Goal: Information Seeking & Learning: Understand process/instructions

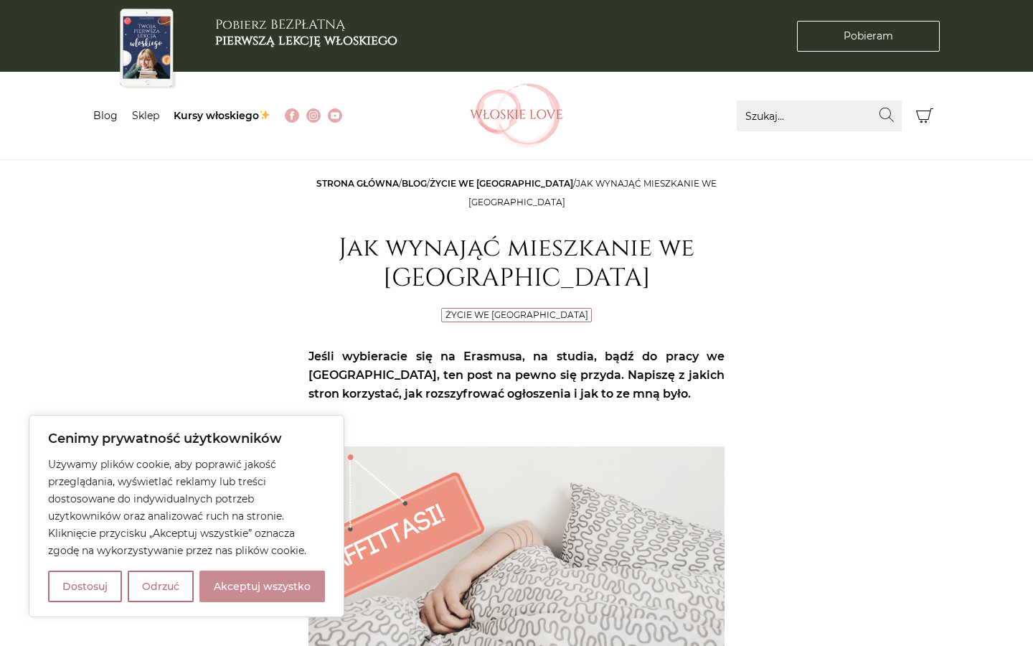
click at [290, 579] on button "Akceptuj wszystko" at bounding box center [262, 586] width 126 height 32
checkbox input "true"
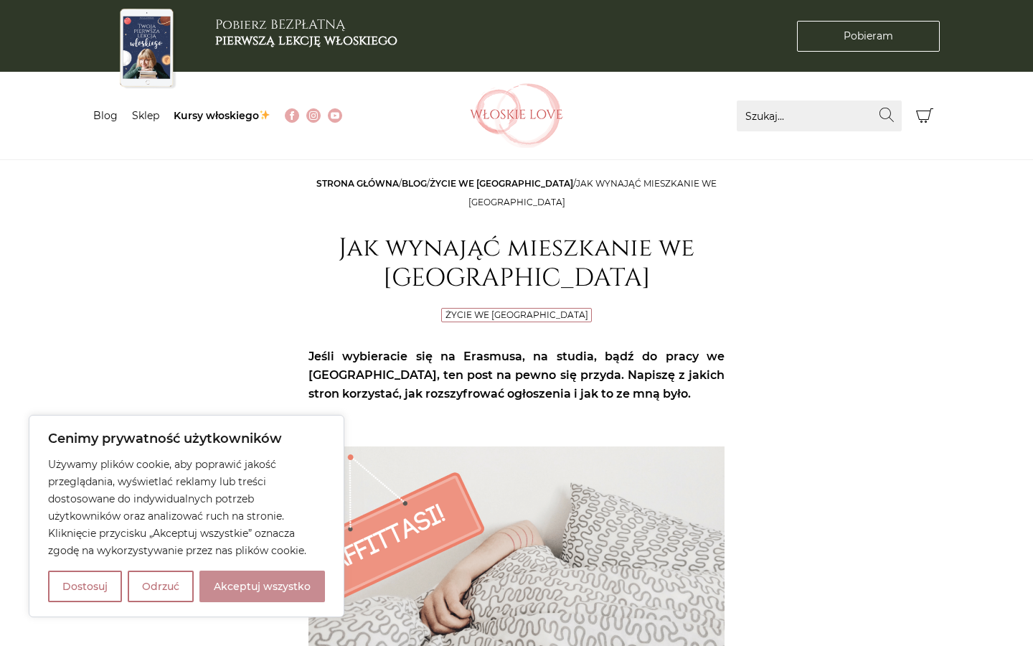
checkbox input "true"
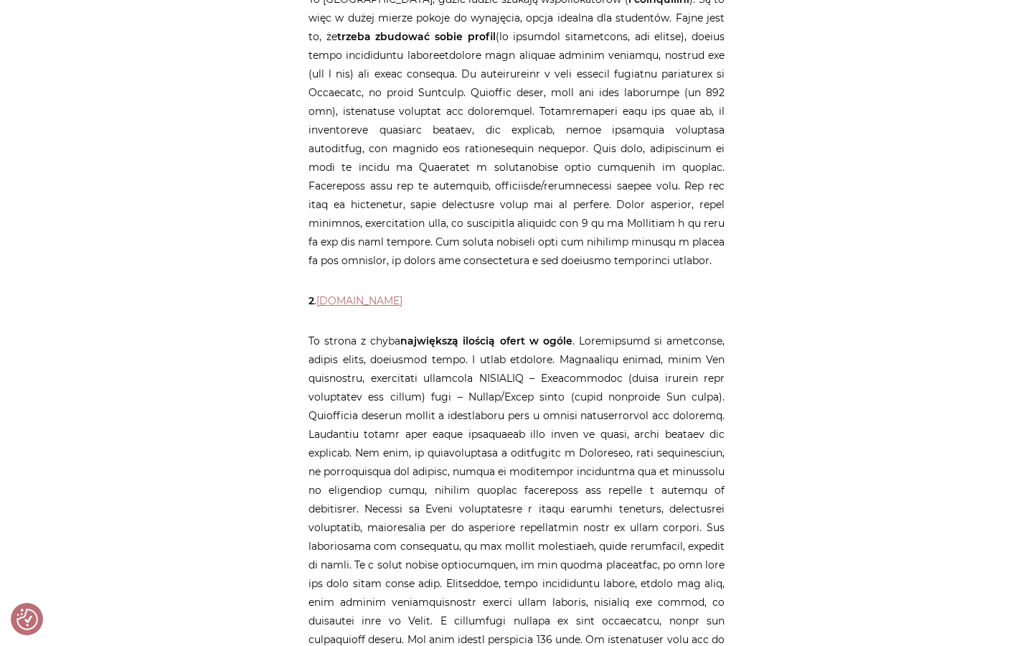
scroll to position [400, 0]
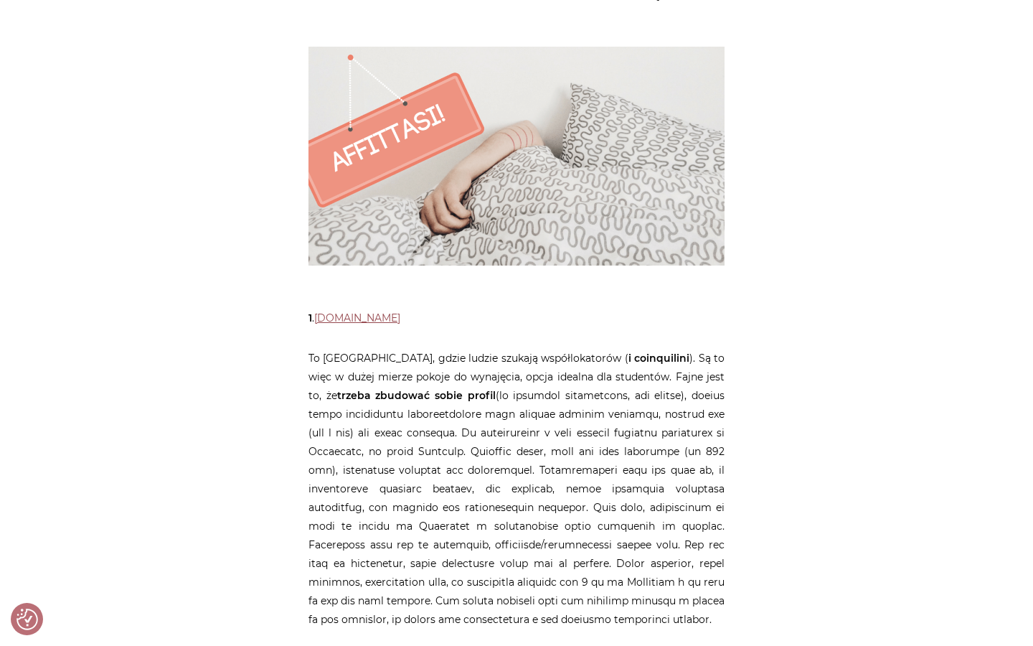
click at [368, 318] on link "[DOMAIN_NAME]" at bounding box center [357, 317] width 86 height 13
drag, startPoint x: 394, startPoint y: 316, endPoint x: 317, endPoint y: 321, distance: 76.9
click at [317, 321] on p "1 . [DOMAIN_NAME]" at bounding box center [516, 317] width 416 height 19
copy p "[DOMAIN_NAME]"
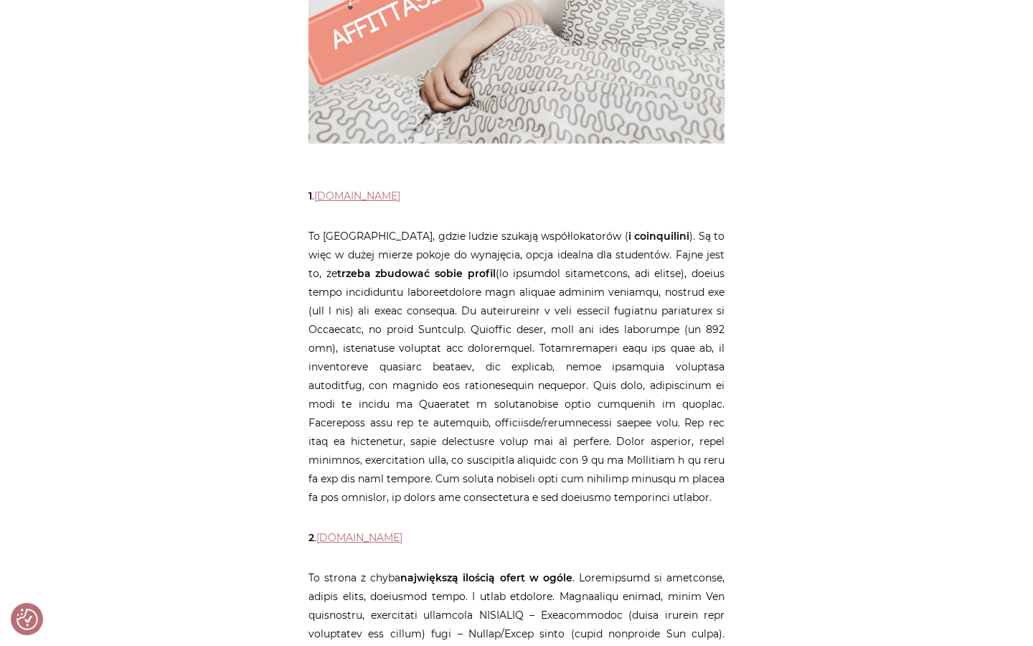
scroll to position [918, 0]
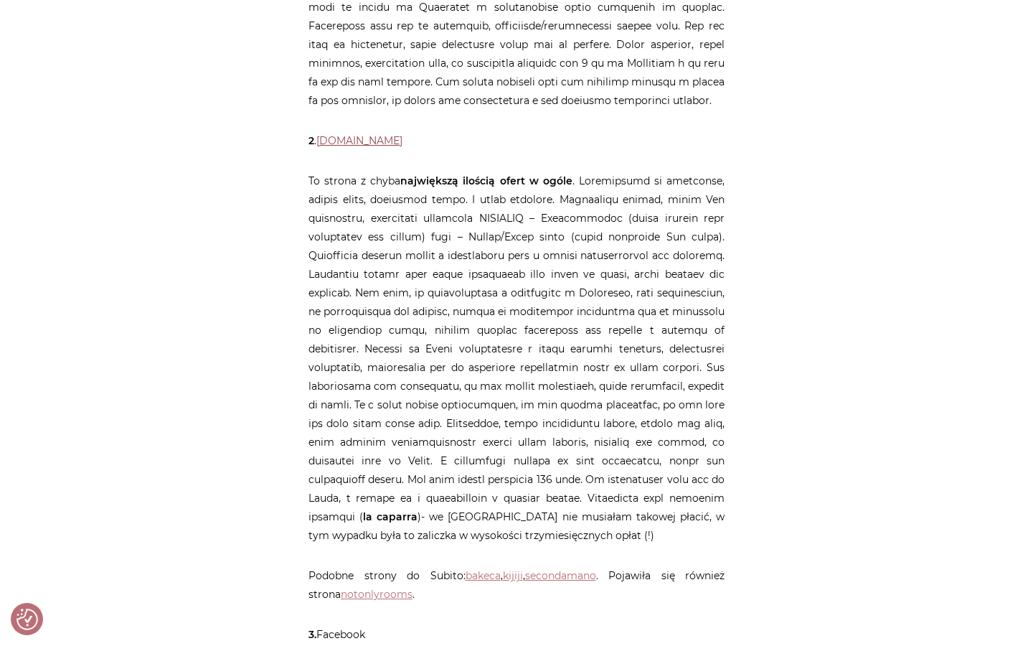
drag, startPoint x: 379, startPoint y: 138, endPoint x: 322, endPoint y: 138, distance: 56.7
click at [322, 138] on p "2 . [DOMAIN_NAME]" at bounding box center [516, 140] width 416 height 19
copy p "[DOMAIN_NAME]"
